Goal: Information Seeking & Learning: Find specific fact

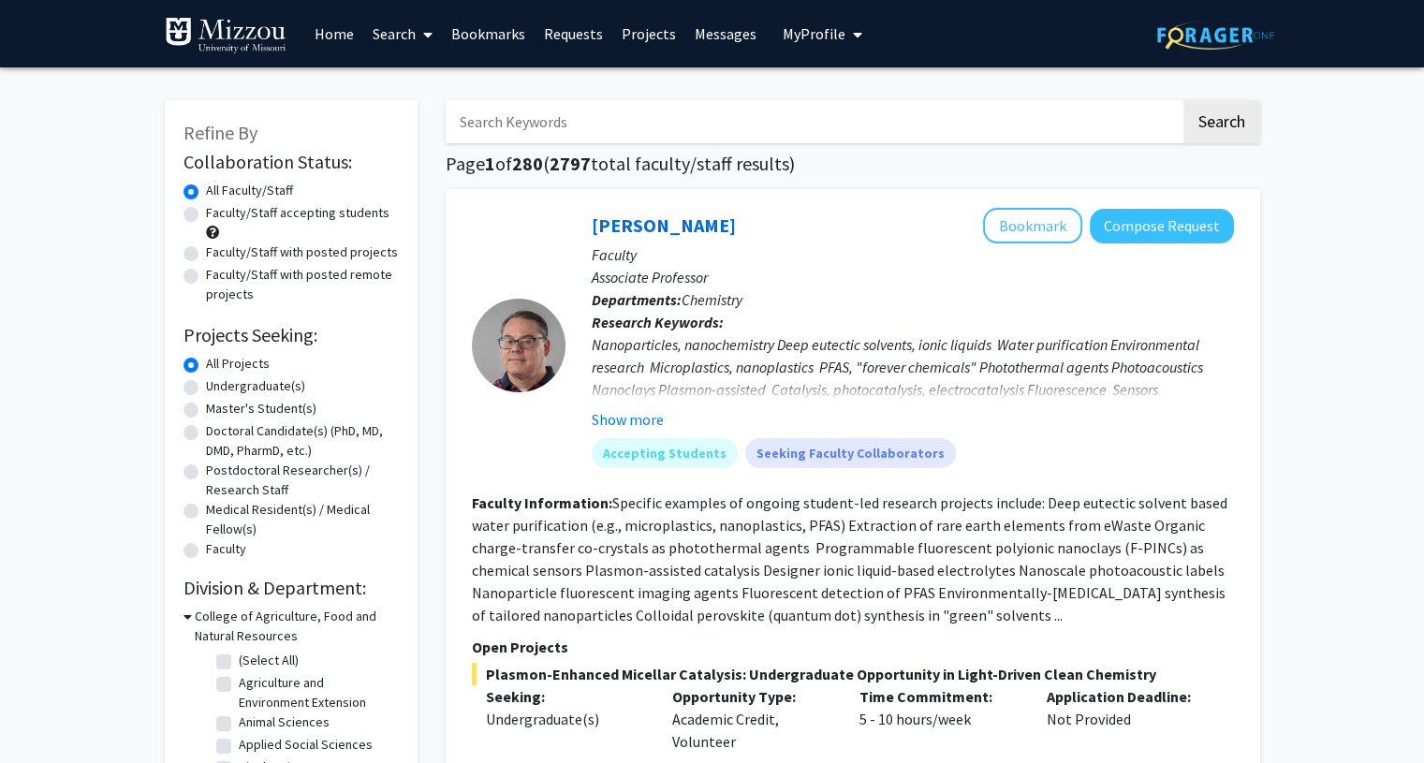
click at [557, 124] on input "Search Keywords" at bounding box center [813, 121] width 735 height 43
click at [1184, 100] on button "Search" at bounding box center [1222, 121] width 77 height 43
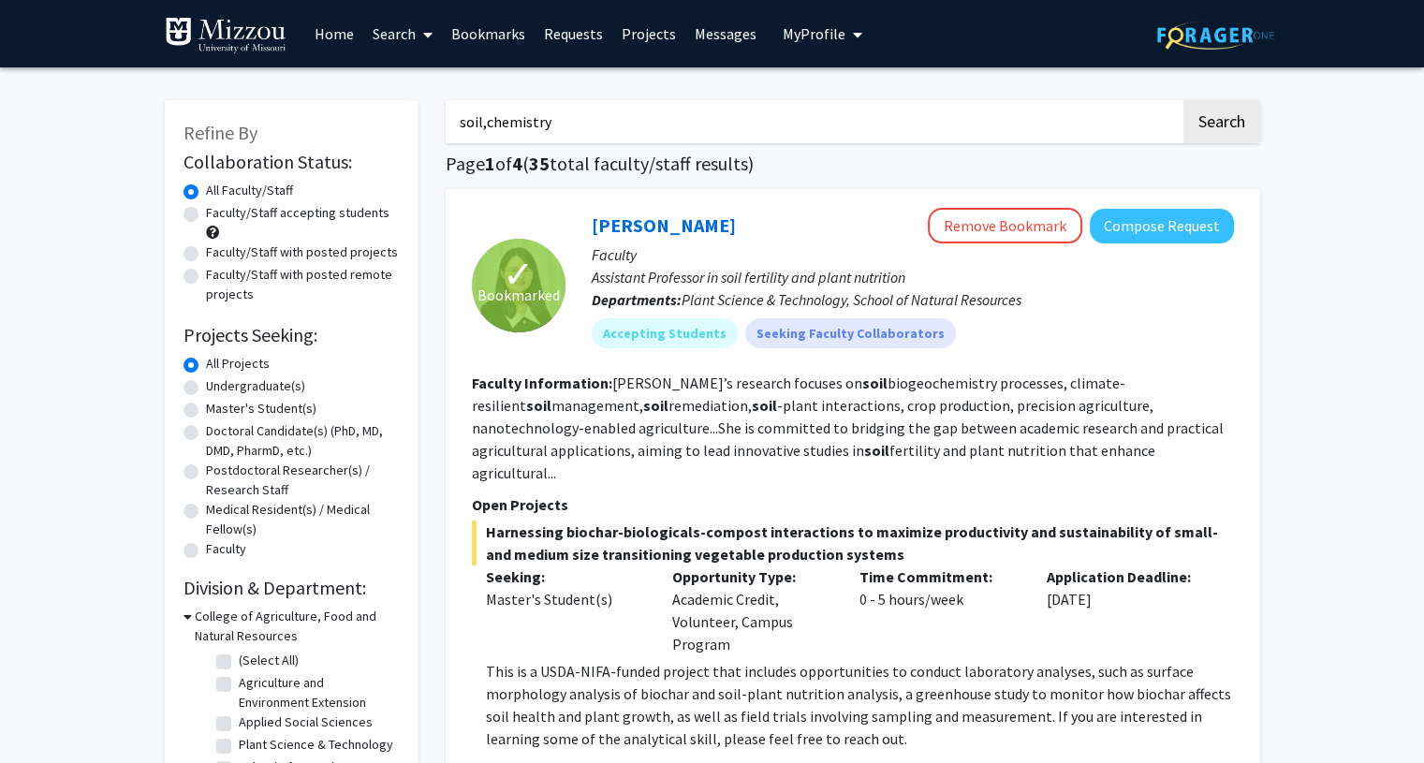
click at [1184, 100] on button "Search" at bounding box center [1222, 121] width 77 height 43
type input "s"
click at [1184, 100] on button "Search" at bounding box center [1222, 121] width 77 height 43
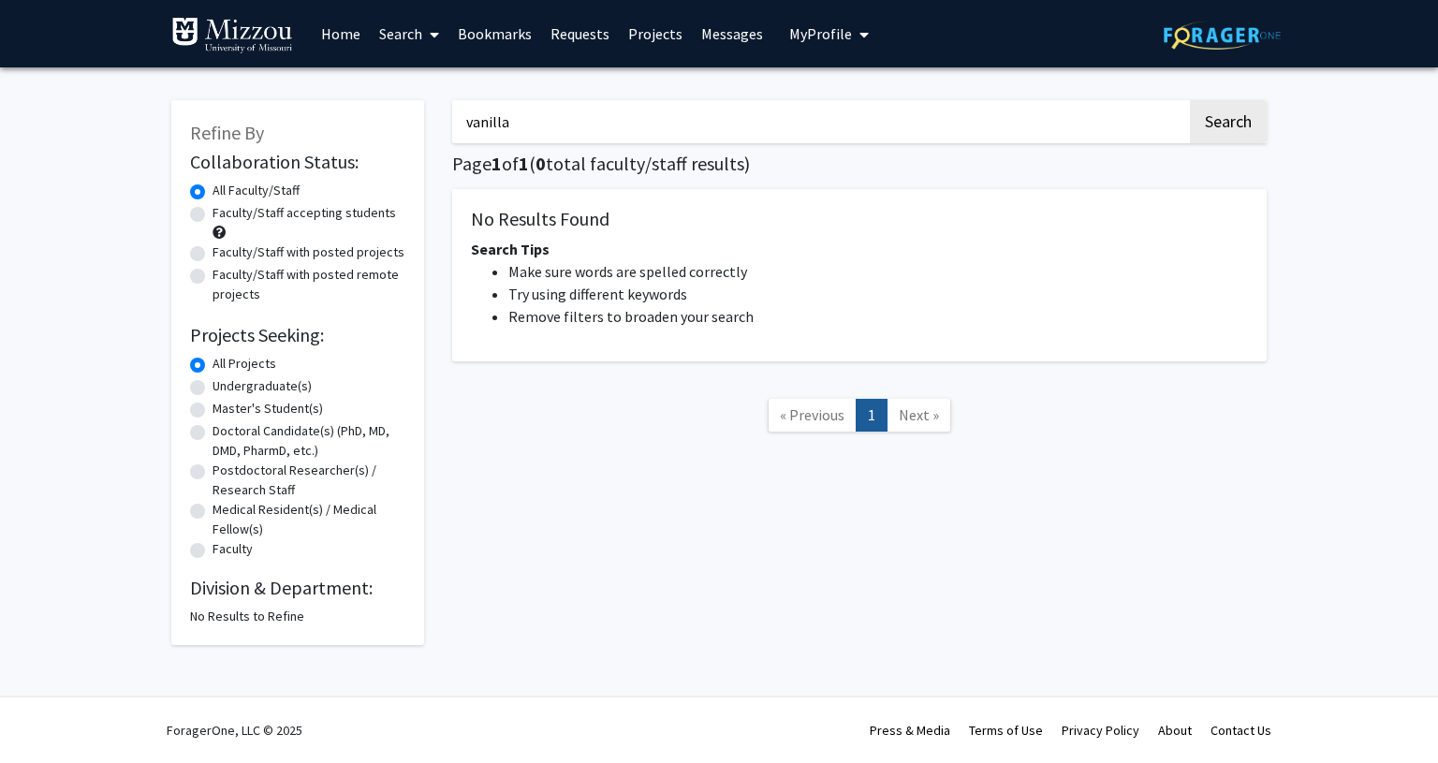
click at [1190, 100] on button "Search" at bounding box center [1228, 121] width 77 height 43
type input "vanillaa"
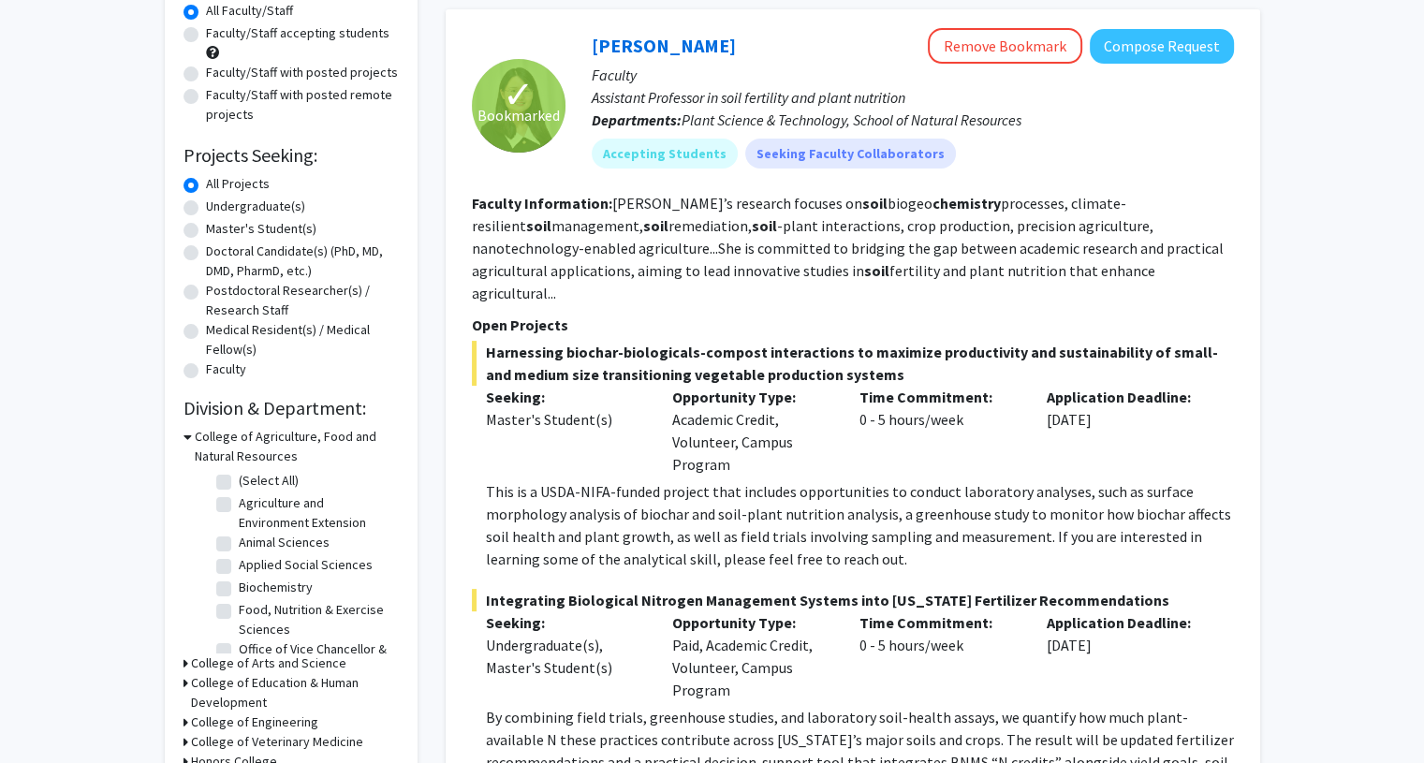
scroll to position [176, 0]
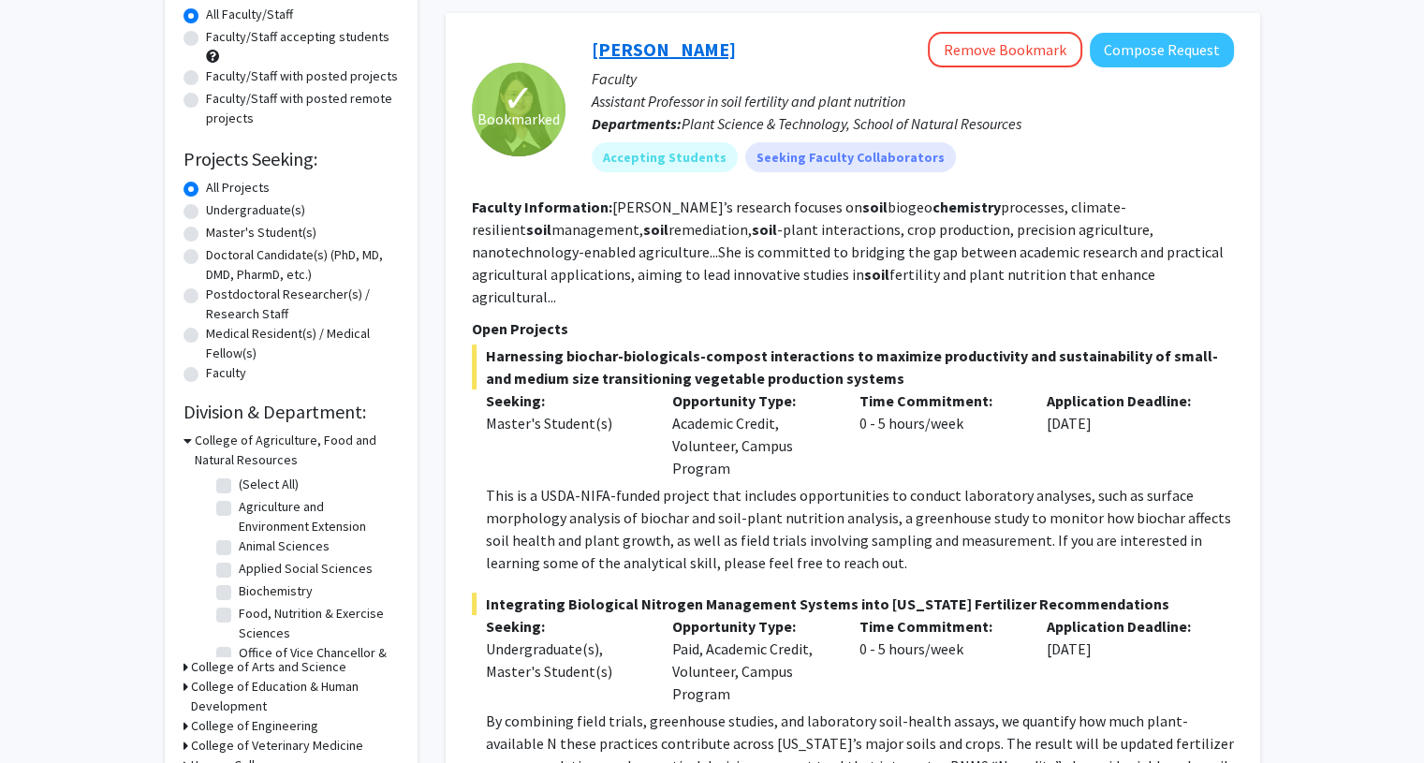
type input "soil,chemistry"
click at [620, 51] on link "[PERSON_NAME]" at bounding box center [664, 48] width 144 height 23
